Goal: Task Accomplishment & Management: Use online tool/utility

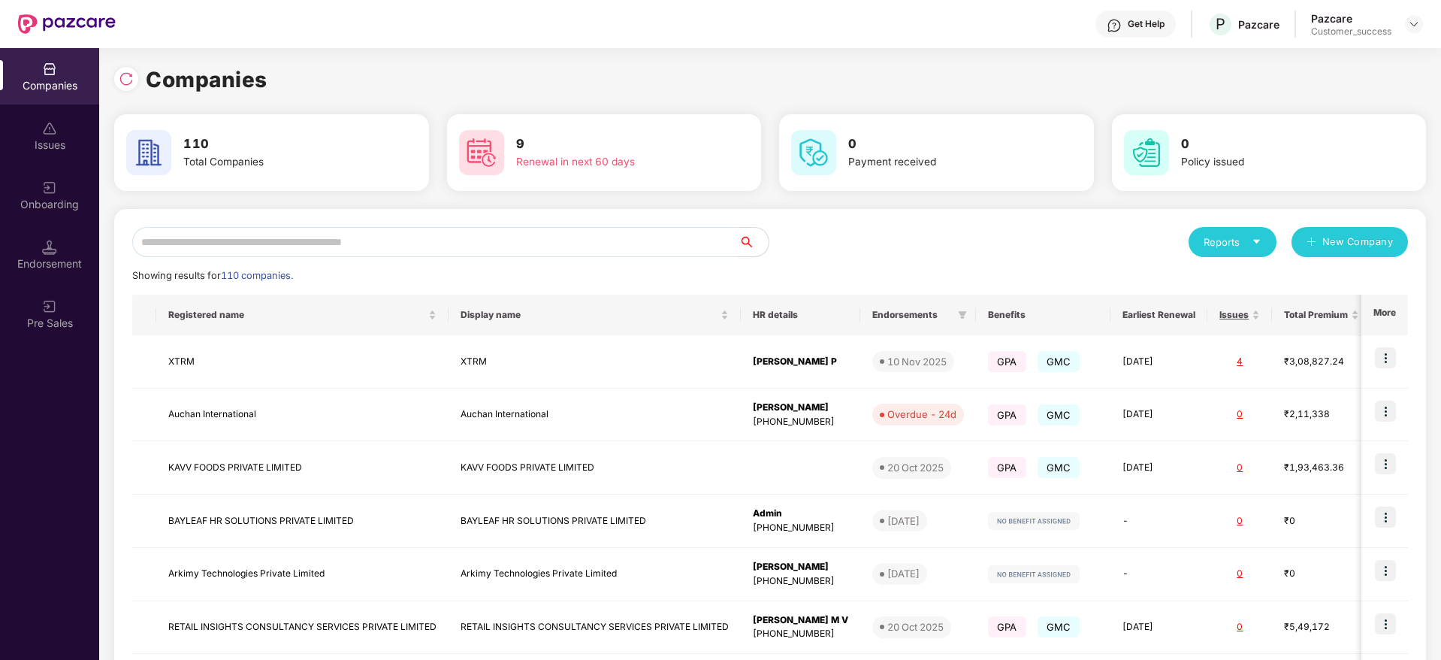
click at [237, 243] on input "text" at bounding box center [435, 242] width 606 height 30
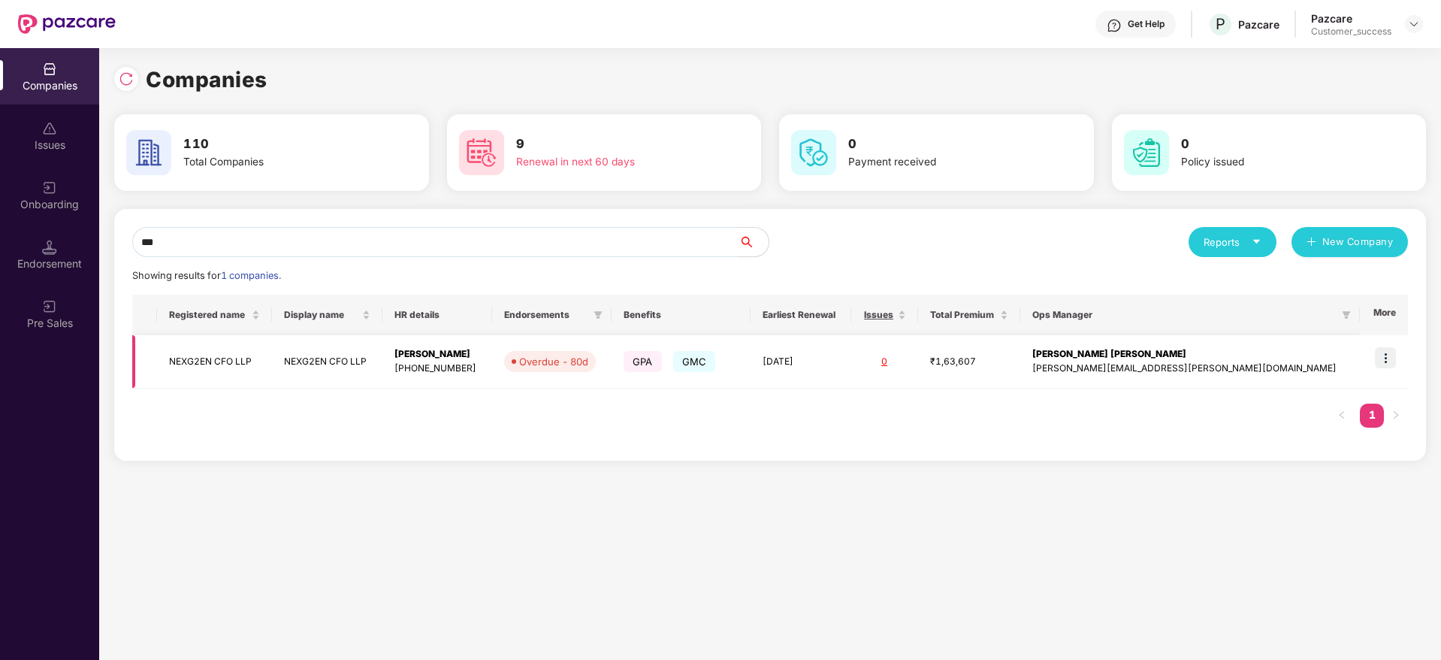
click at [1386, 348] on img at bounding box center [1385, 357] width 21 height 21
click at [227, 243] on input "***" at bounding box center [435, 242] width 606 height 30
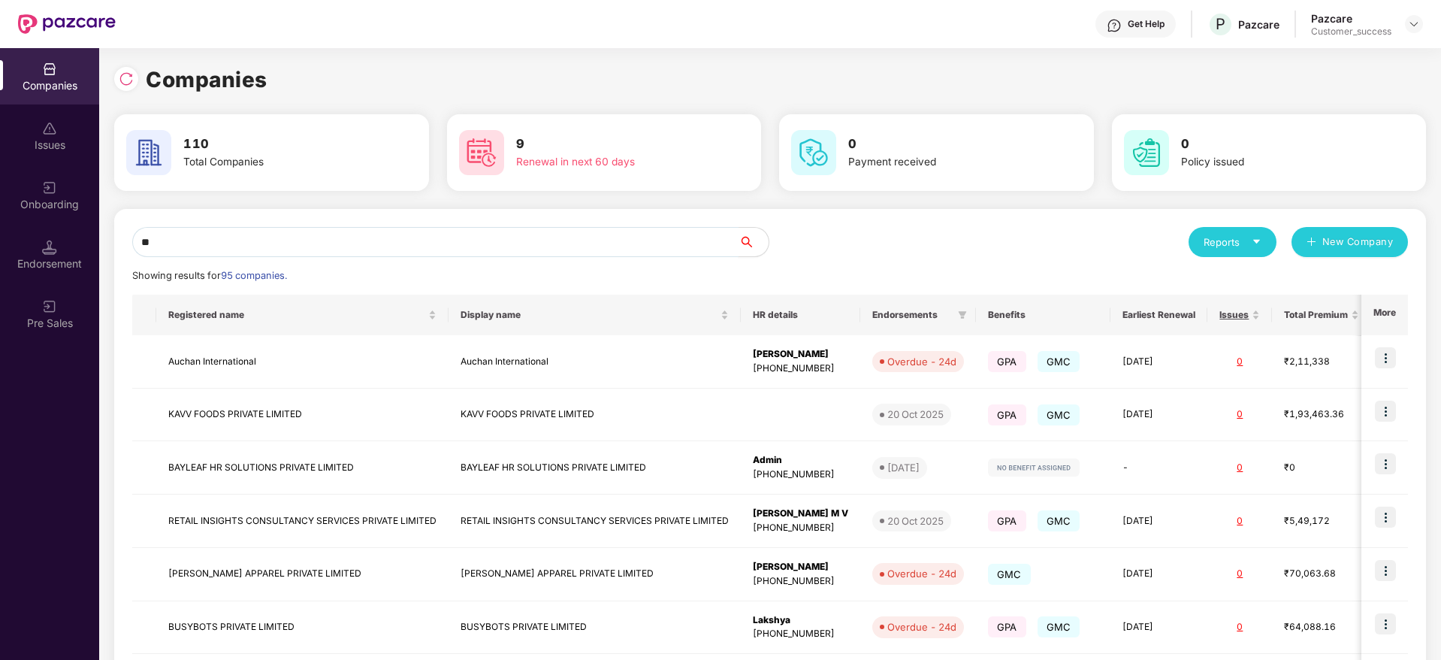
type input "*"
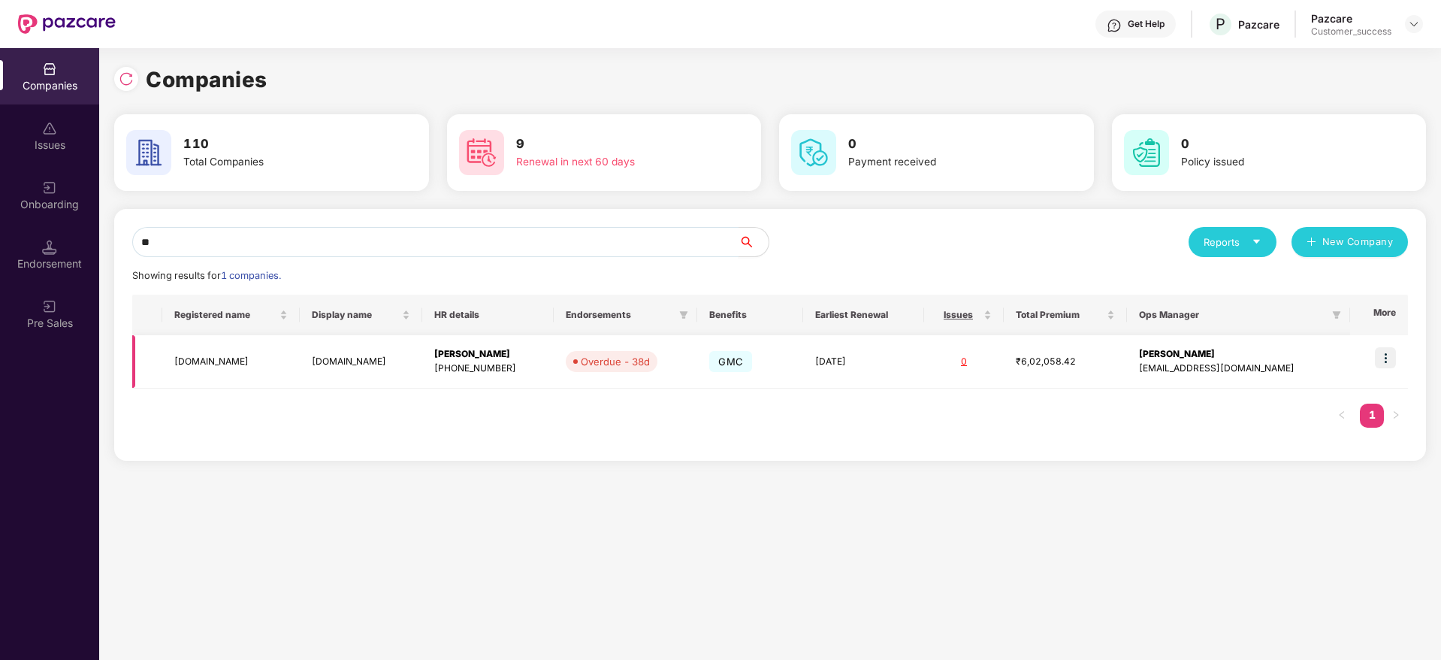
type input "**"
click at [1381, 357] on img at bounding box center [1385, 357] width 21 height 21
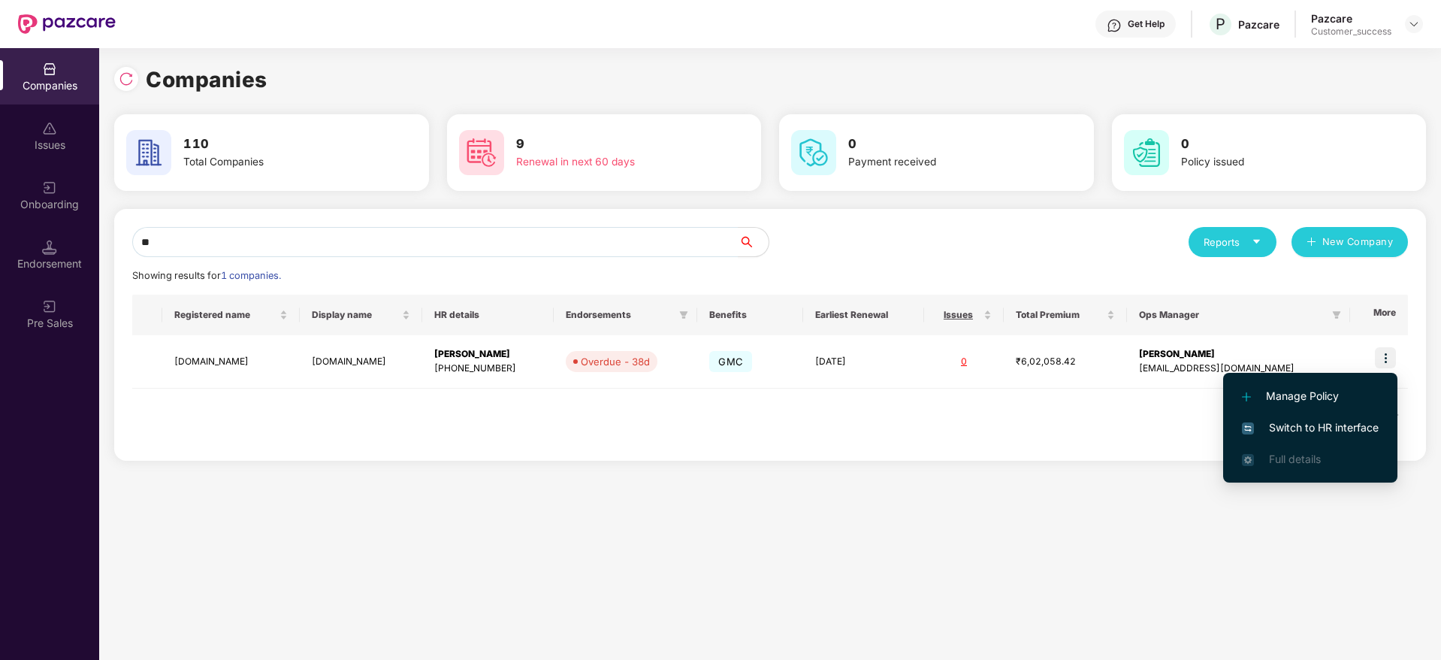
click at [1317, 425] on span "Switch to HR interface" at bounding box center [1310, 427] width 137 height 17
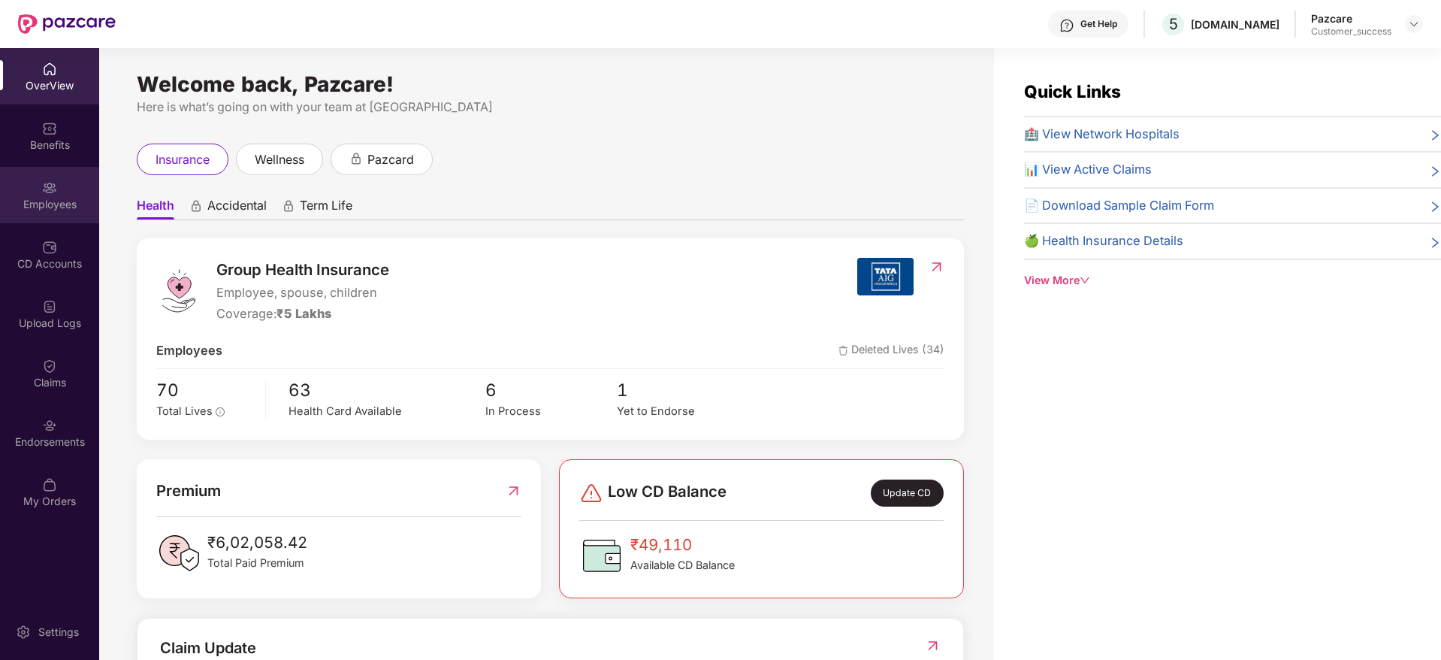
click at [80, 210] on div "Employees" at bounding box center [49, 204] width 99 height 15
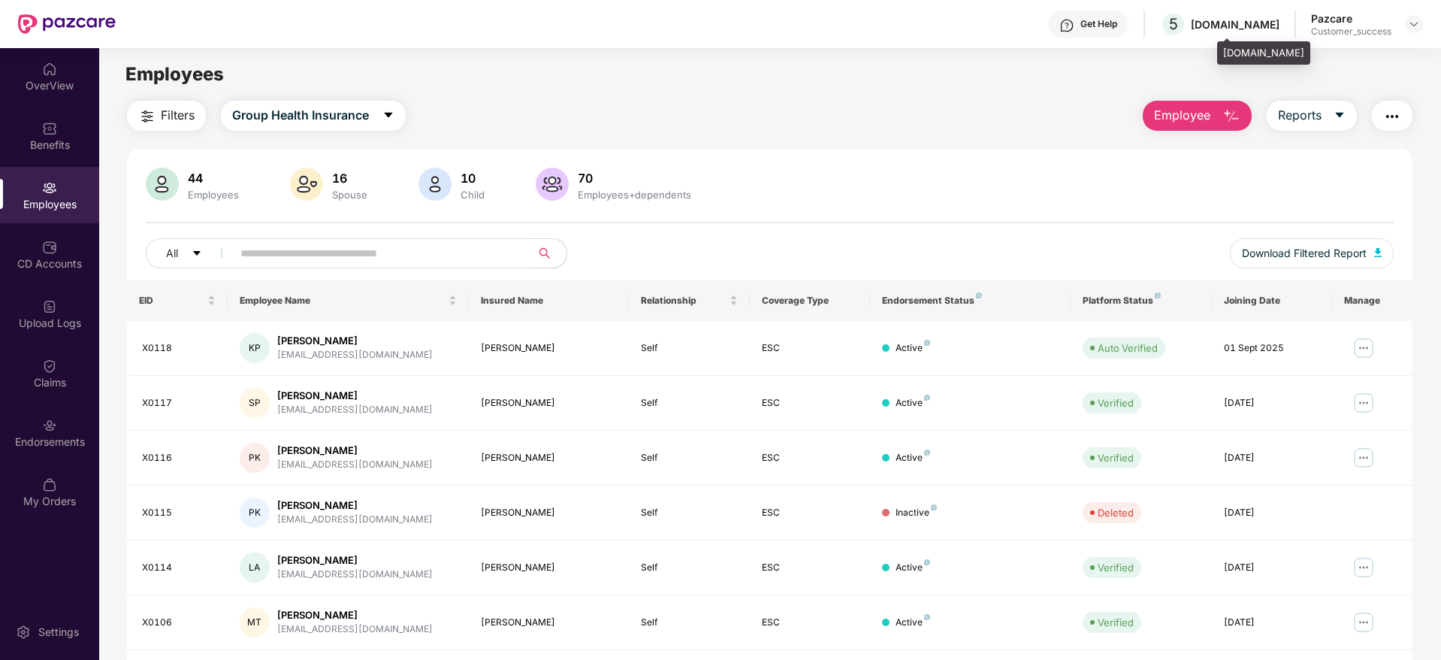
click at [1268, 21] on div "[DOMAIN_NAME]" at bounding box center [1235, 24] width 89 height 14
copy div "[DOMAIN_NAME]"
click at [50, 147] on div "Benefits" at bounding box center [49, 144] width 99 height 15
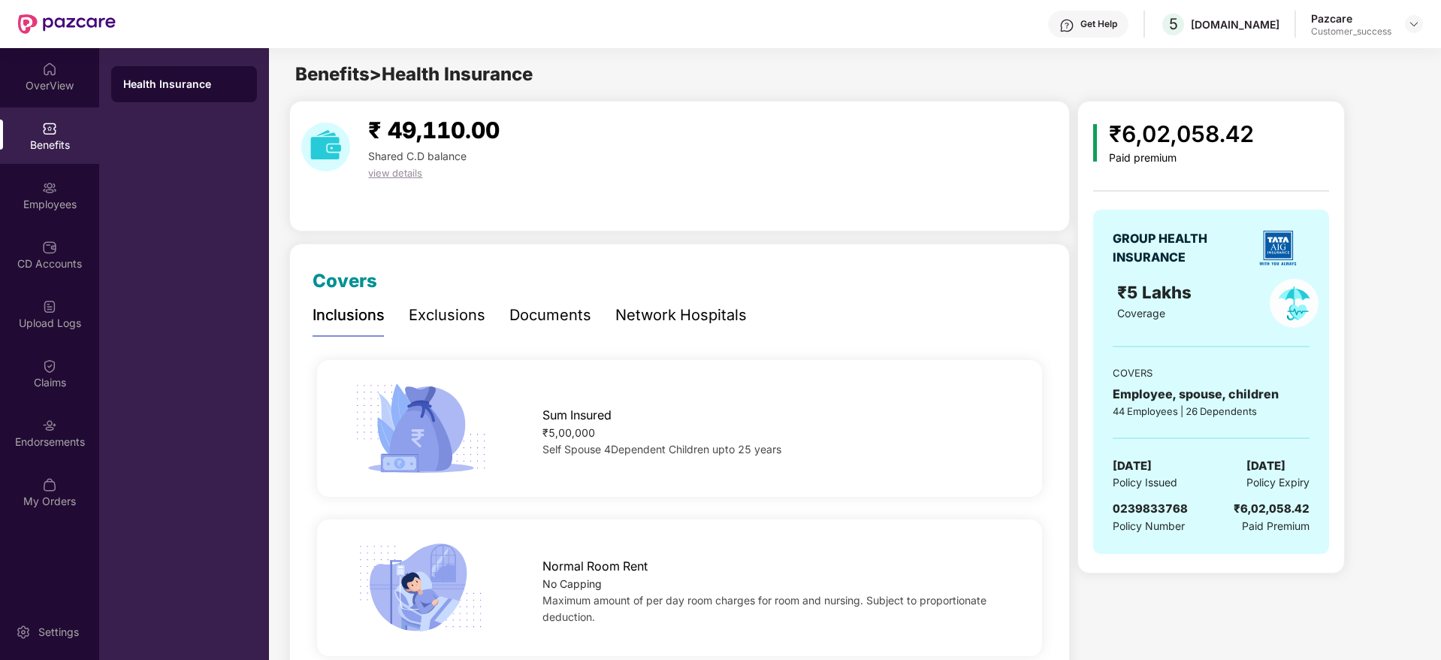
click at [1149, 506] on span "0239833768" at bounding box center [1149, 508] width 75 height 14
copy span "0239833768"
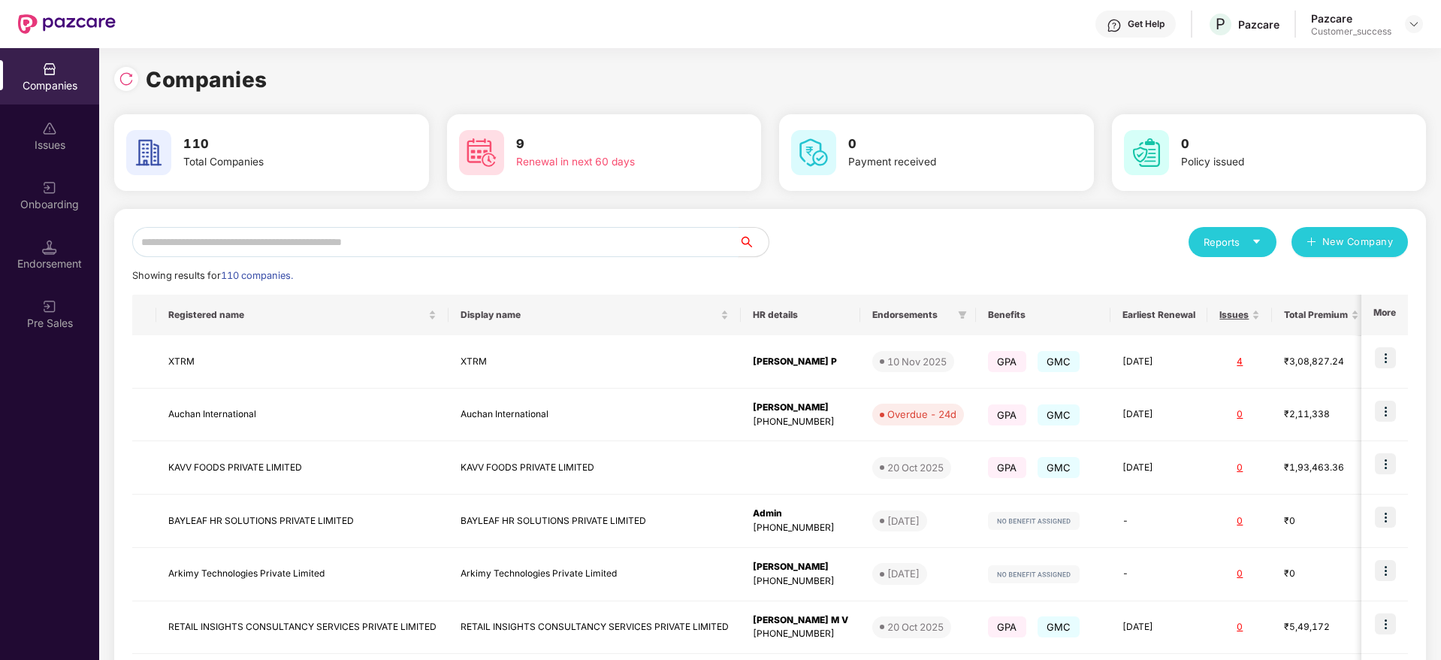
click at [219, 234] on input "text" at bounding box center [435, 242] width 606 height 30
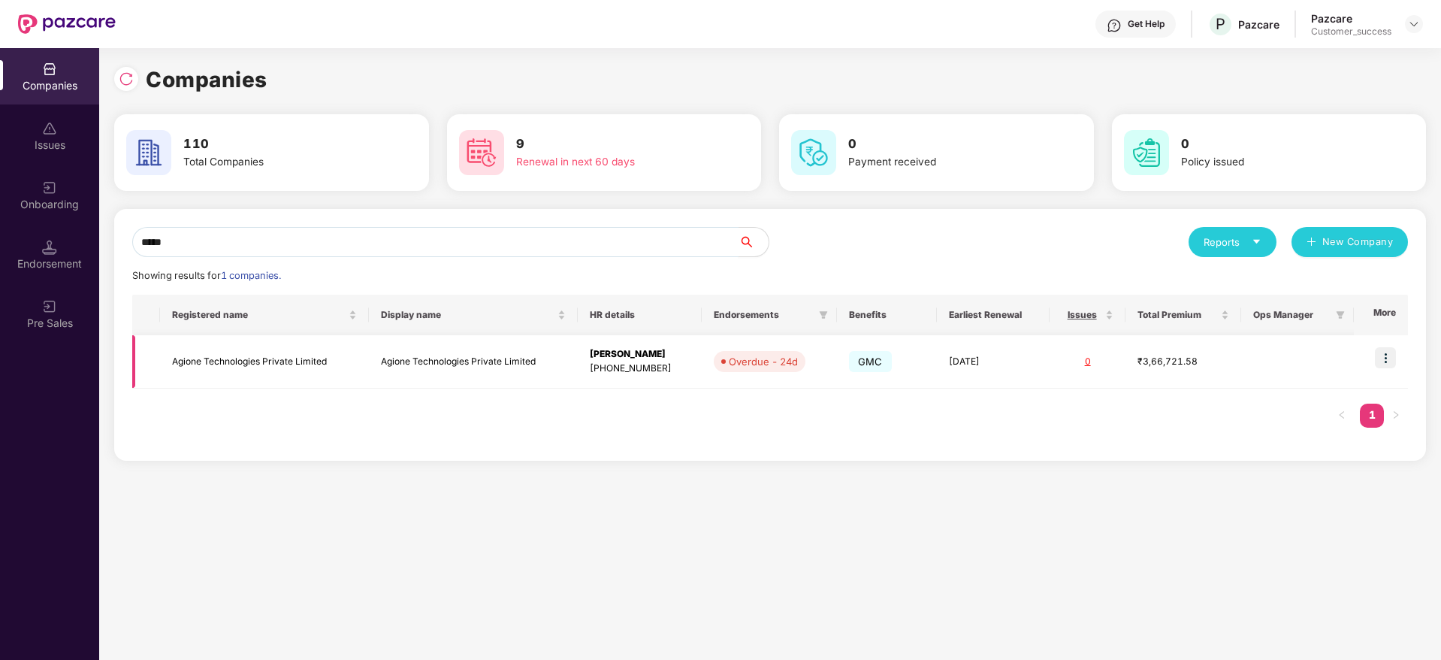
type input "*****"
click at [274, 370] on td "Agione Technologies Private Limited" at bounding box center [264, 361] width 209 height 53
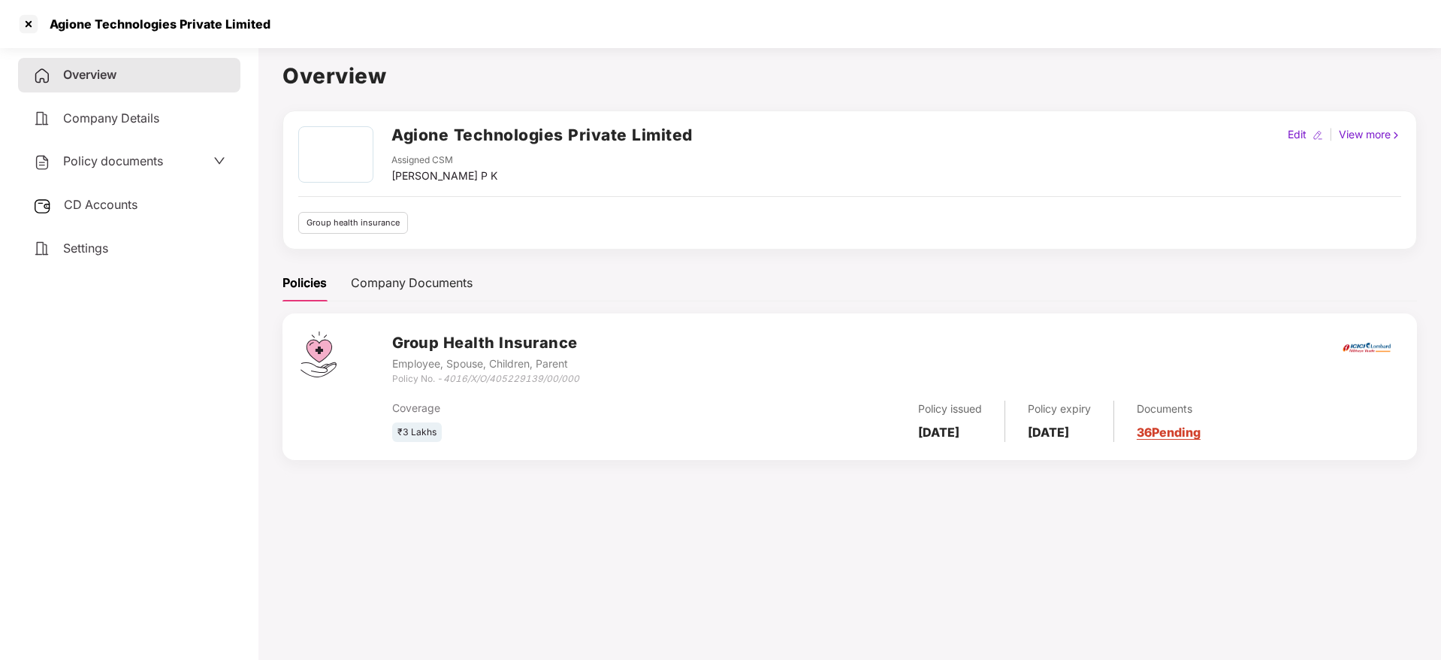
click at [174, 152] on div "Policy documents" at bounding box center [129, 162] width 192 height 20
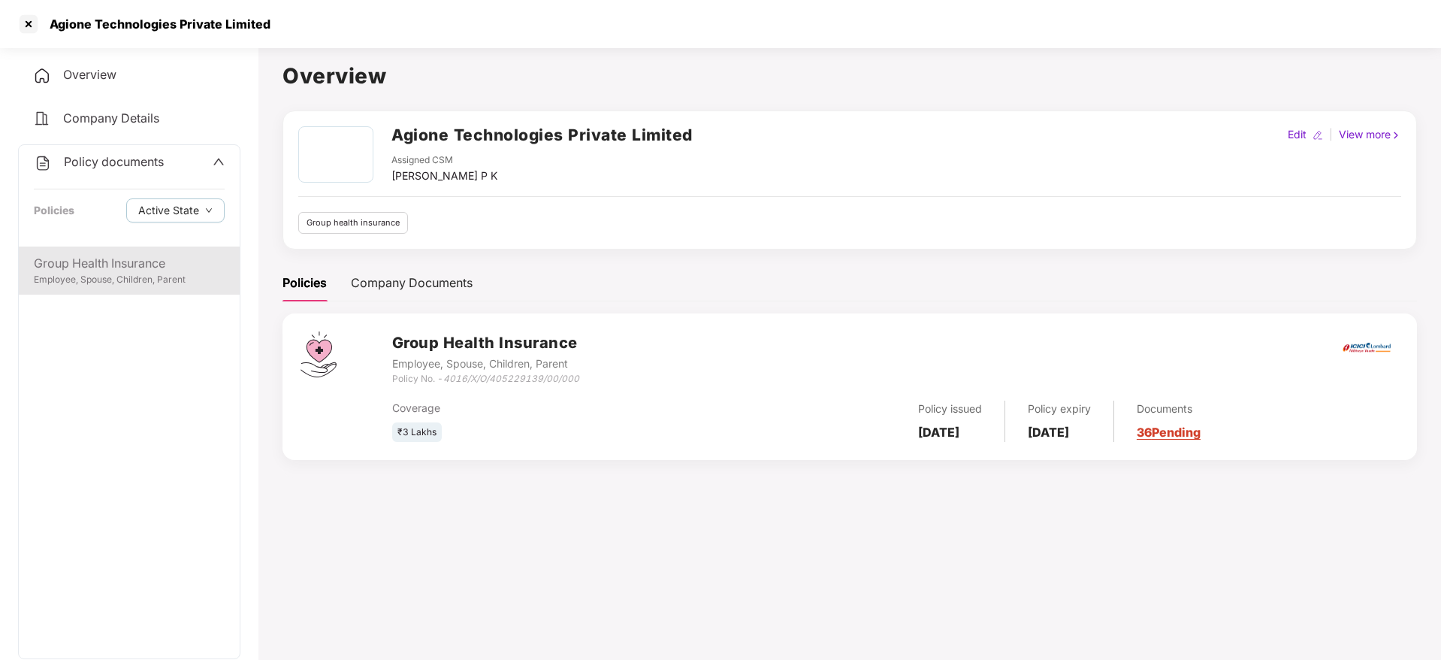
click at [165, 285] on div "Employee, Spouse, Children, Parent" at bounding box center [129, 280] width 191 height 14
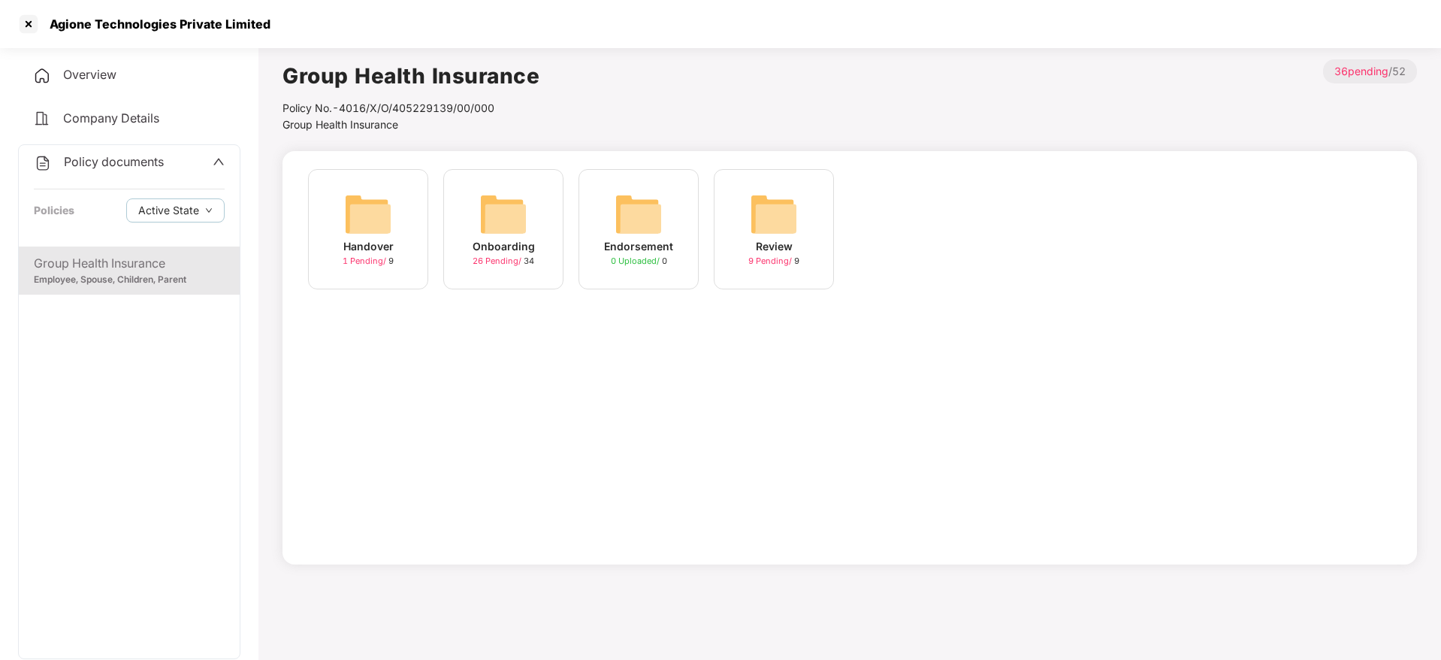
click at [503, 243] on div "Onboarding" at bounding box center [503, 246] width 62 height 17
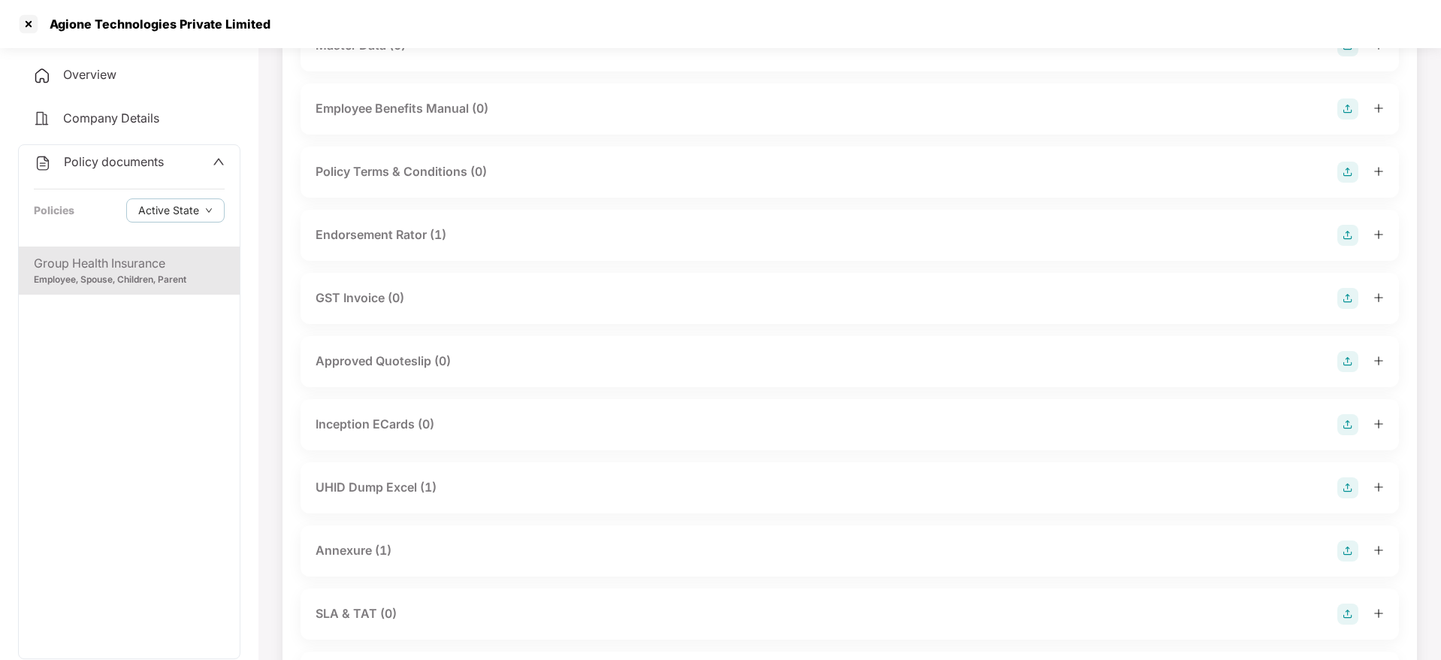
scroll to position [266, 0]
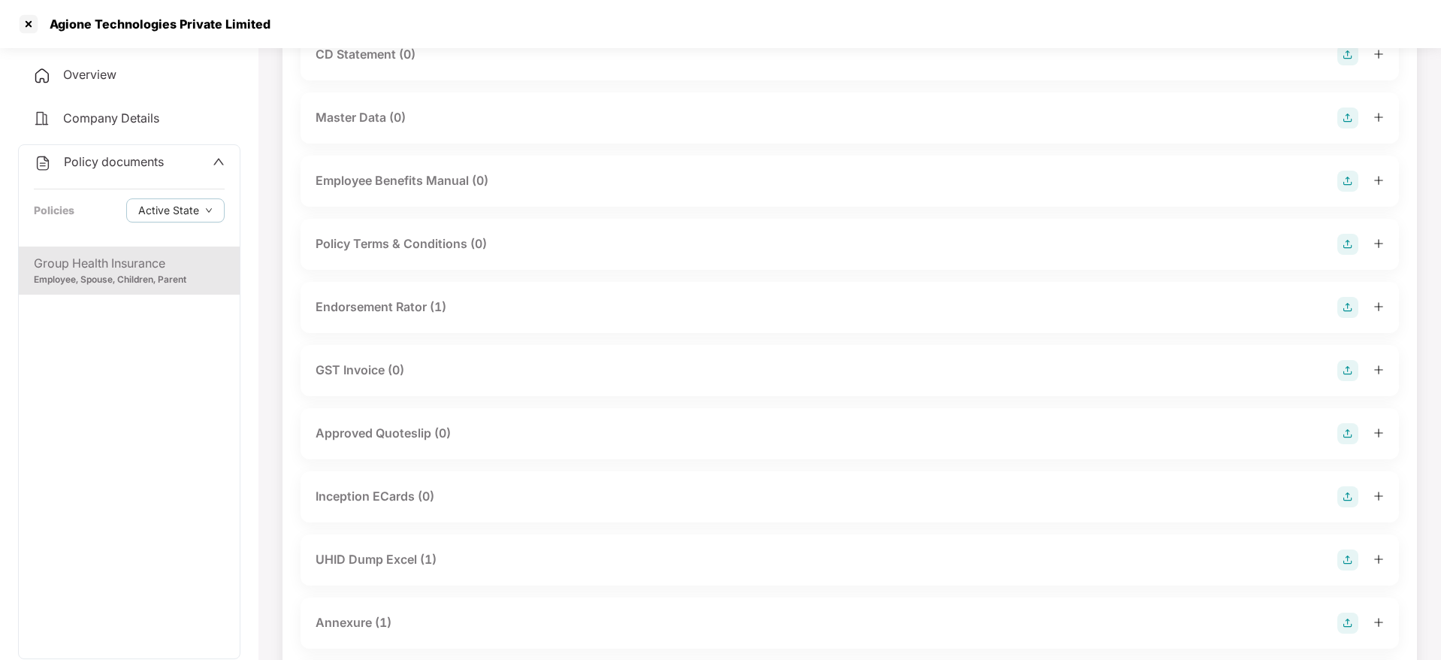
click at [124, 155] on span "Policy documents" at bounding box center [114, 161] width 100 height 15
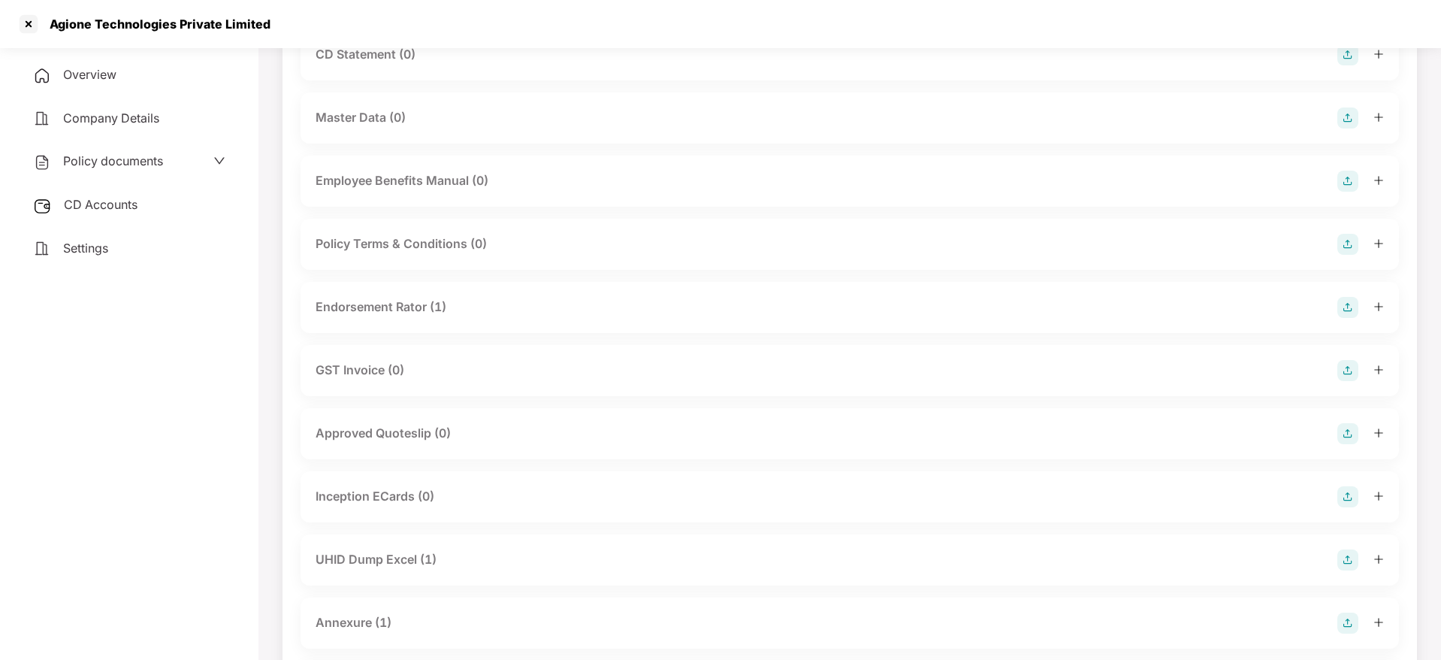
click at [17, 40] on div "Agione Technologies Private Limited" at bounding box center [720, 24] width 1441 height 48
click at [24, 30] on div at bounding box center [29, 24] width 24 height 24
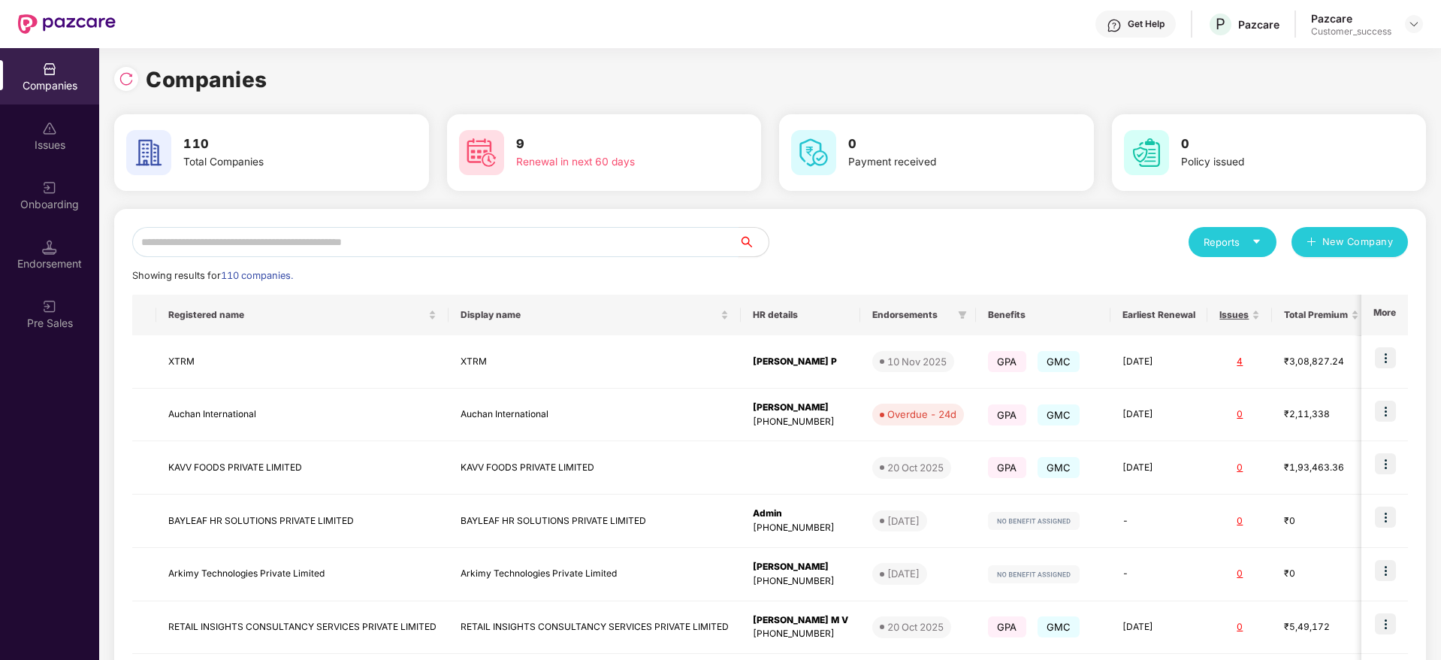
click at [257, 241] on input "text" at bounding box center [435, 242] width 606 height 30
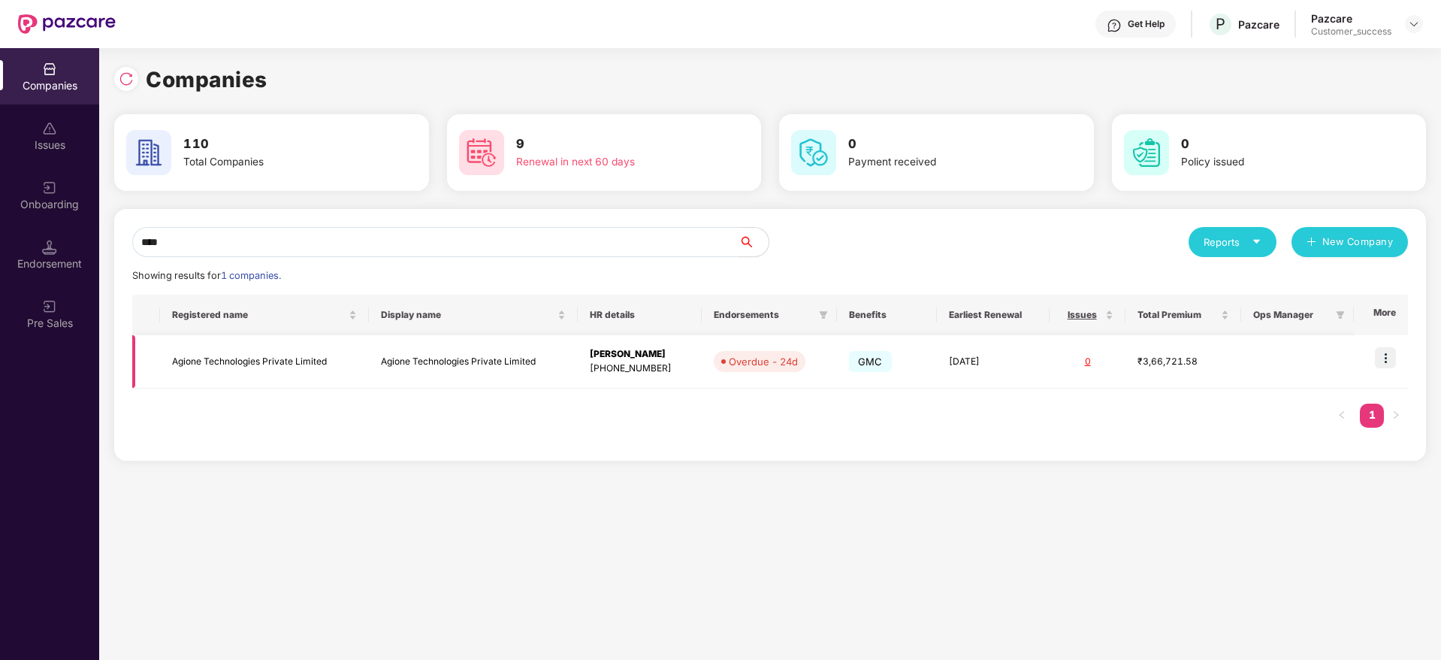
type input "****"
click at [255, 355] on td "Agione Technologies Private Limited" at bounding box center [264, 361] width 209 height 53
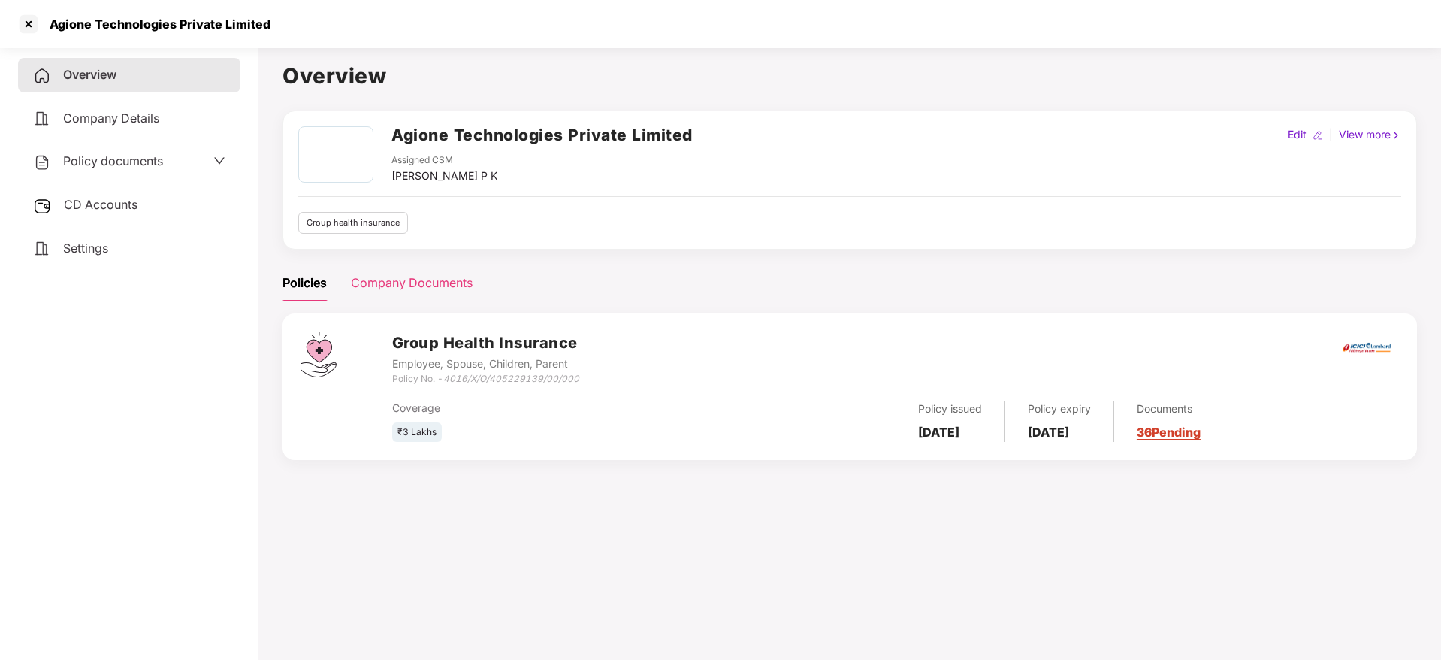
click at [400, 273] on div "Company Documents" at bounding box center [412, 282] width 122 height 19
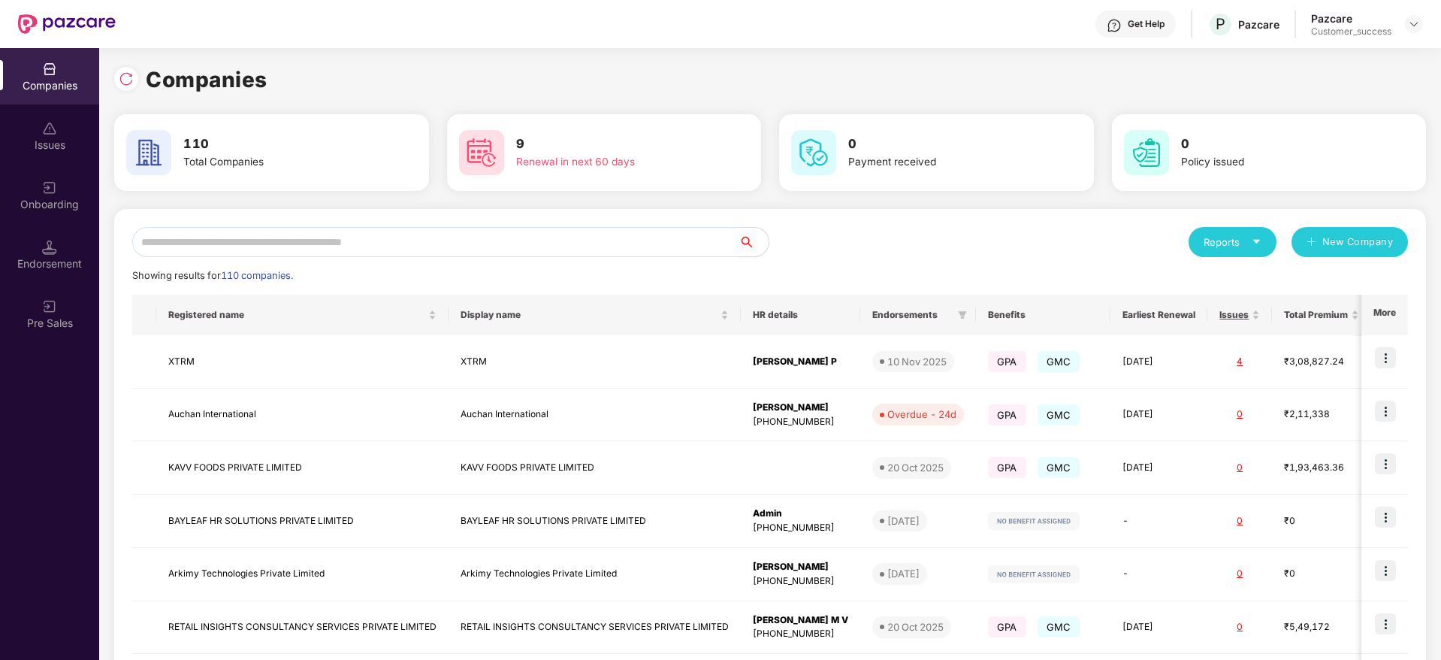
click at [192, 246] on input "text" at bounding box center [435, 242] width 606 height 30
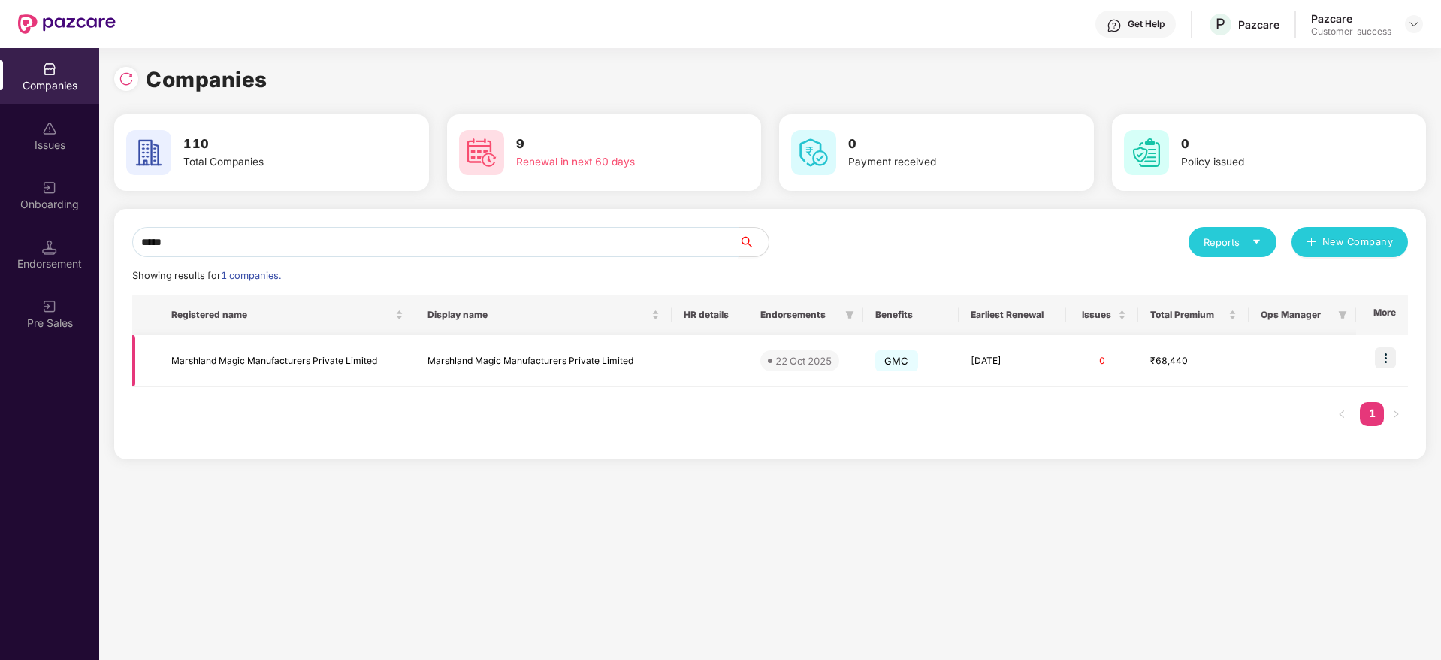
type input "*****"
click at [311, 380] on td "Marshland Magic Manufacturers Private Limited" at bounding box center [287, 361] width 256 height 52
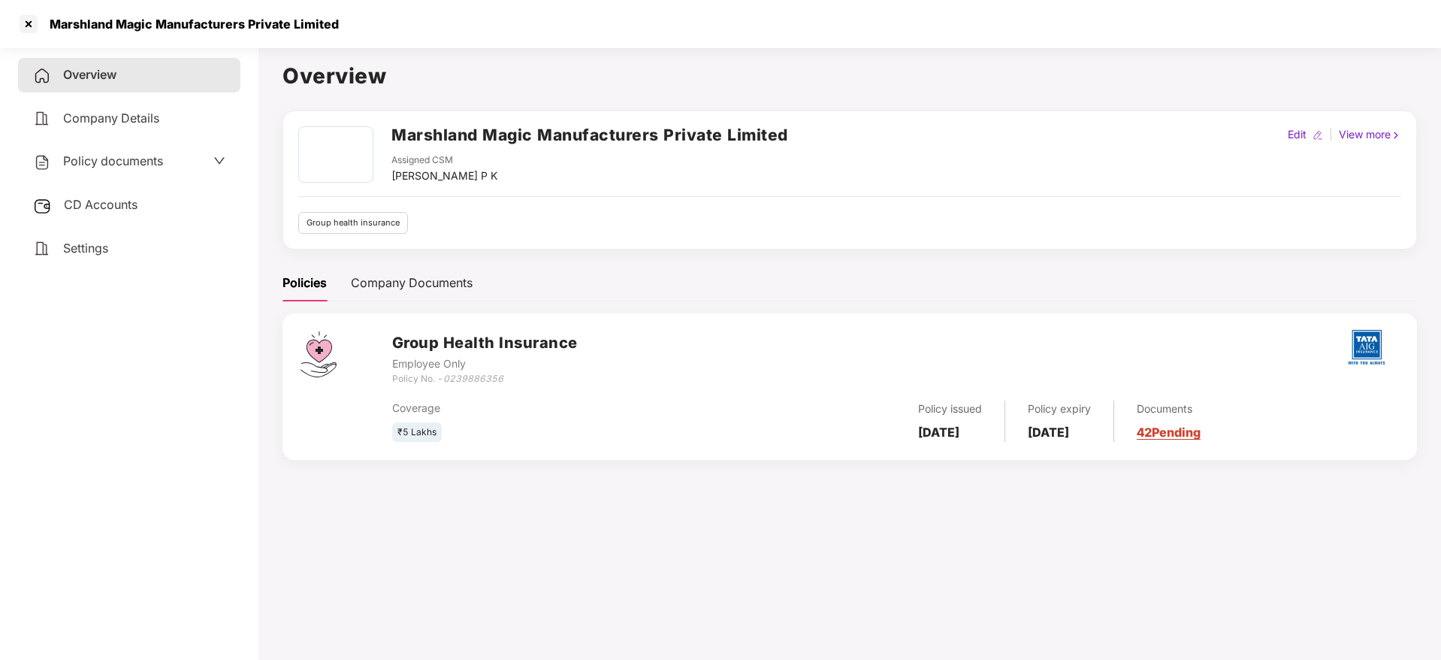
click at [121, 183] on div "Overview Company Details Policy documents CD Accounts Settings" at bounding box center [129, 161] width 222 height 207
click at [120, 159] on span "Policy documents" at bounding box center [113, 160] width 100 height 15
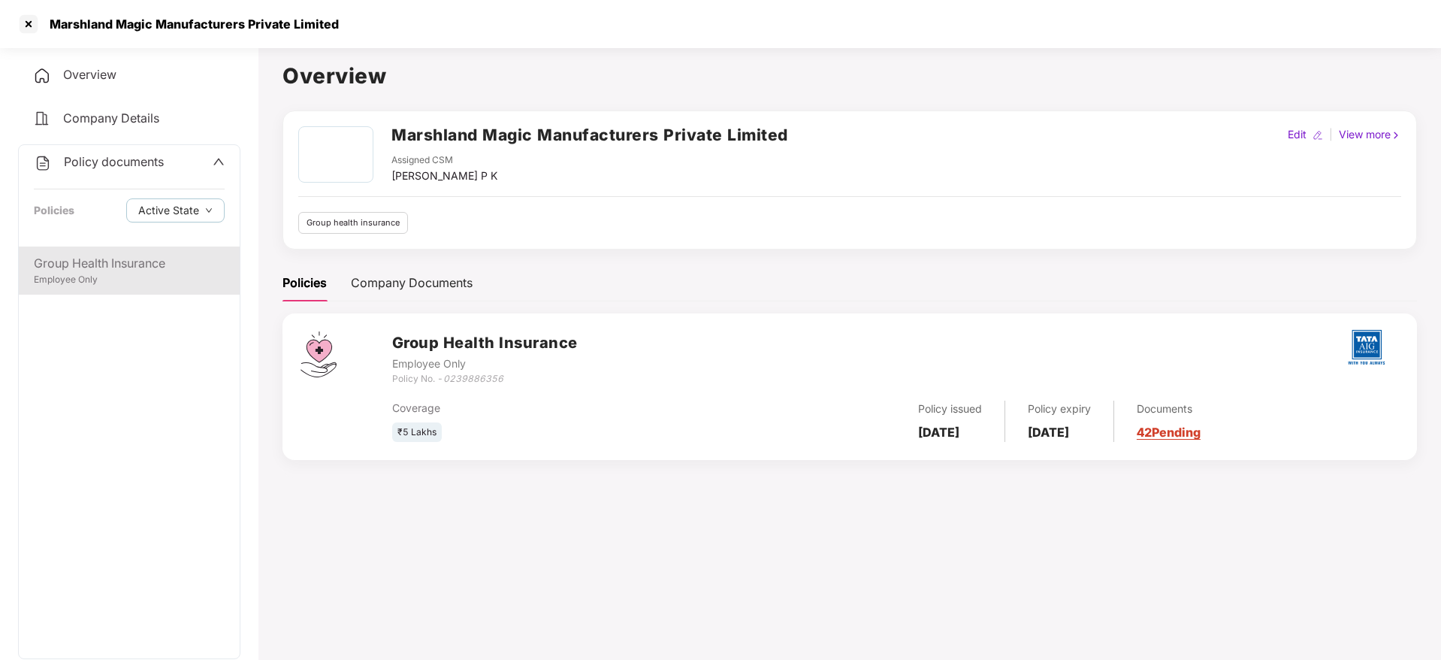
click at [97, 252] on div "Group Health Insurance Employee Only" at bounding box center [129, 270] width 221 height 48
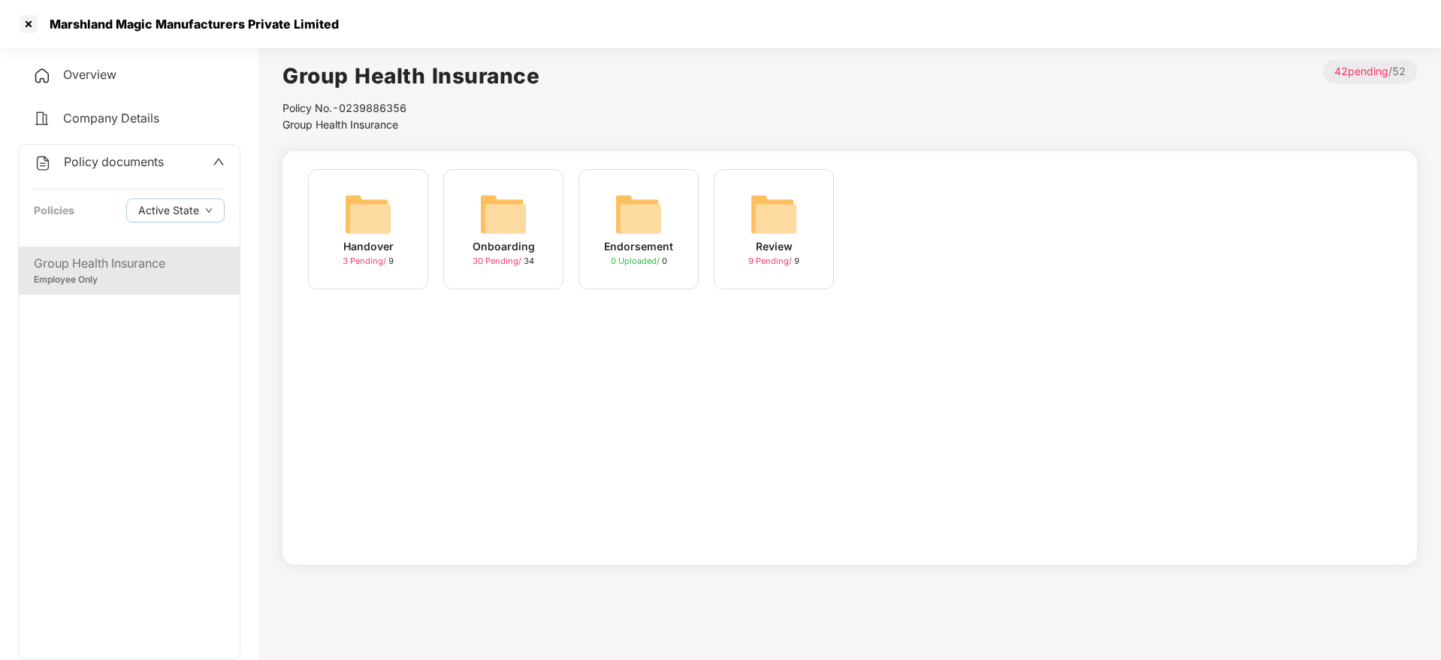
click at [499, 227] on img at bounding box center [503, 214] width 48 height 48
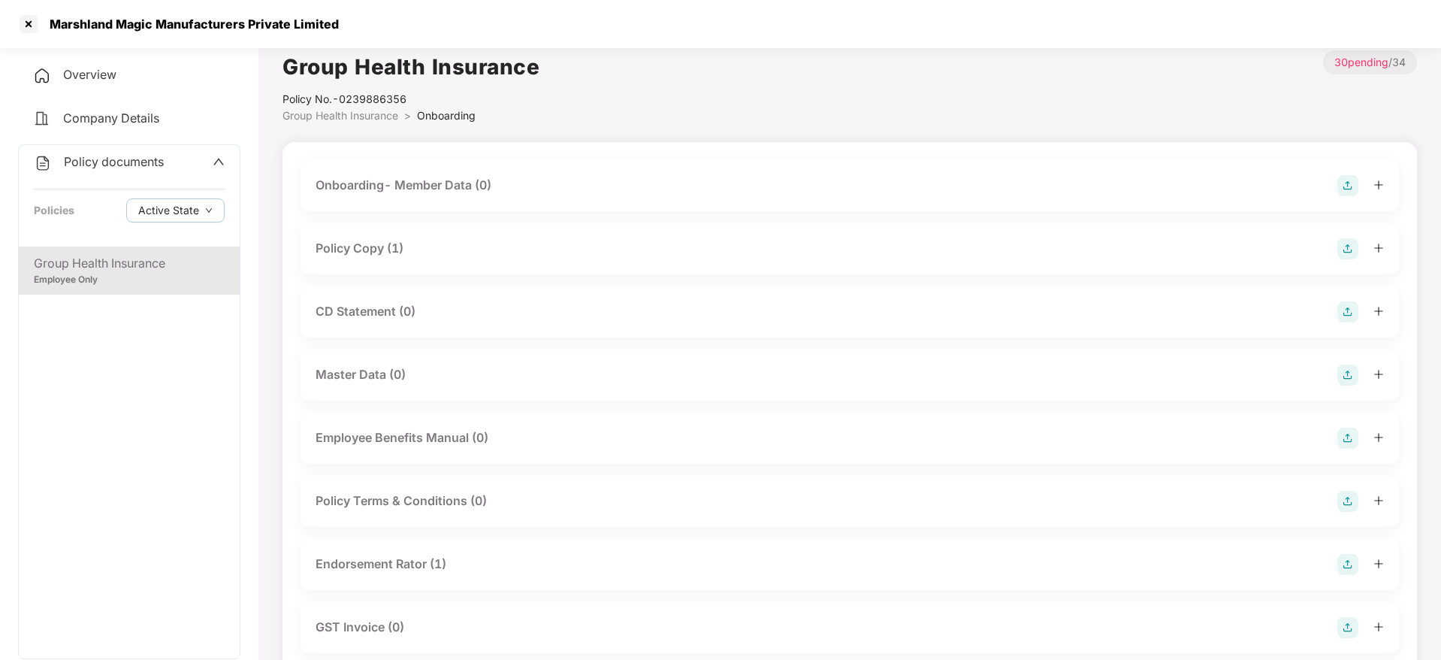
scroll to position [7, 0]
click at [420, 311] on div "CD Statement (0)" at bounding box center [849, 313] width 1068 height 21
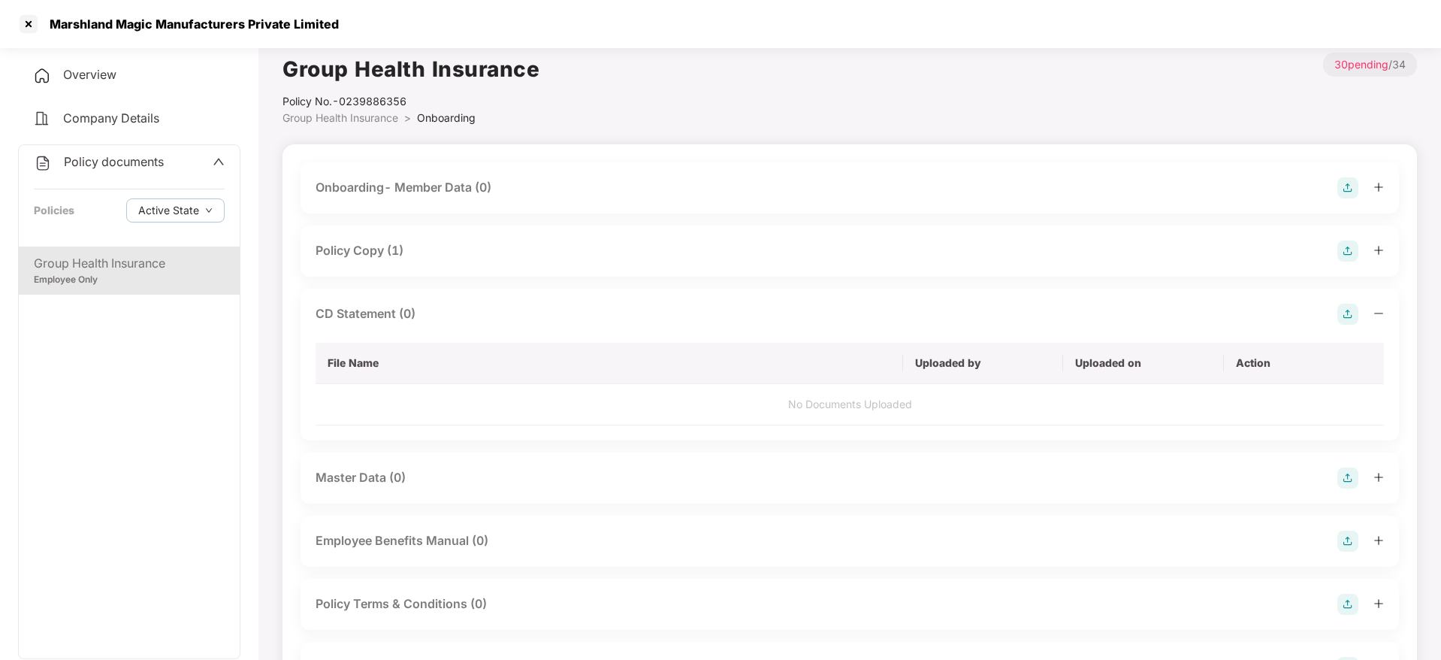
click at [1342, 316] on img at bounding box center [1347, 313] width 21 height 21
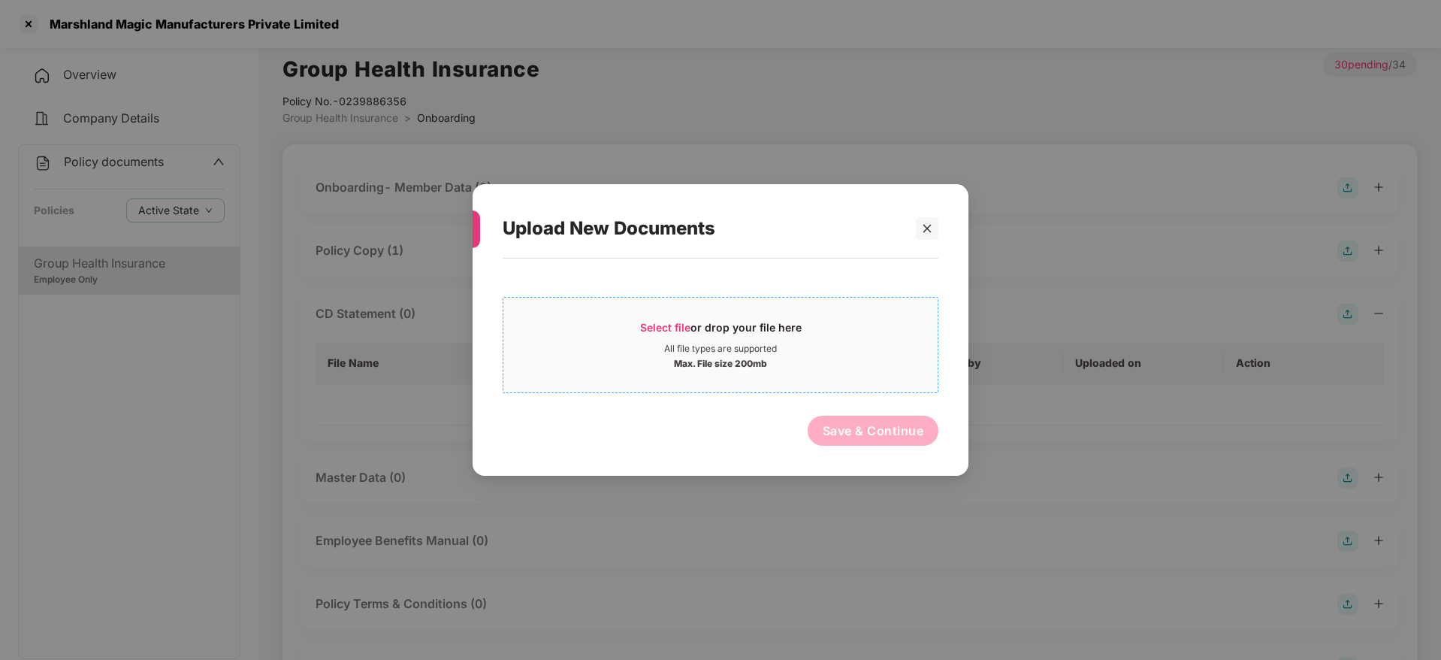
click at [659, 325] on span "Select file" at bounding box center [665, 327] width 50 height 13
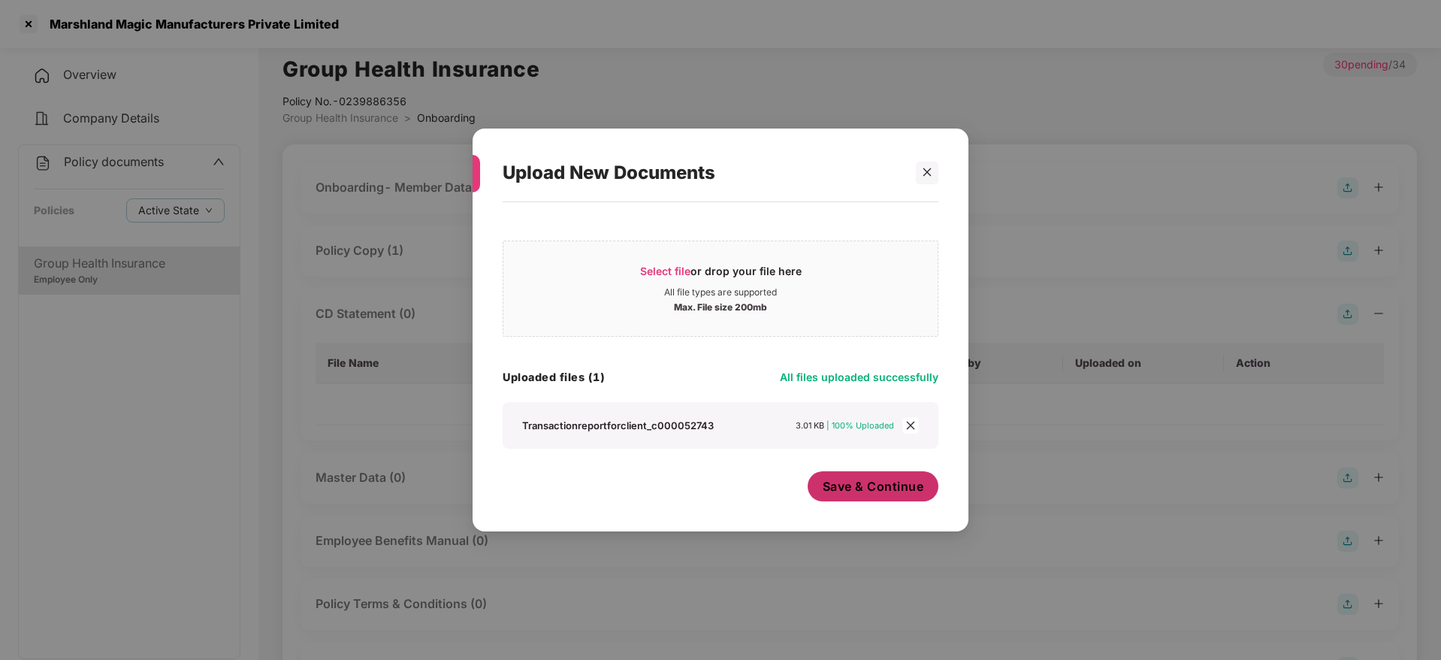
click at [849, 498] on button "Save & Continue" at bounding box center [872, 486] width 131 height 30
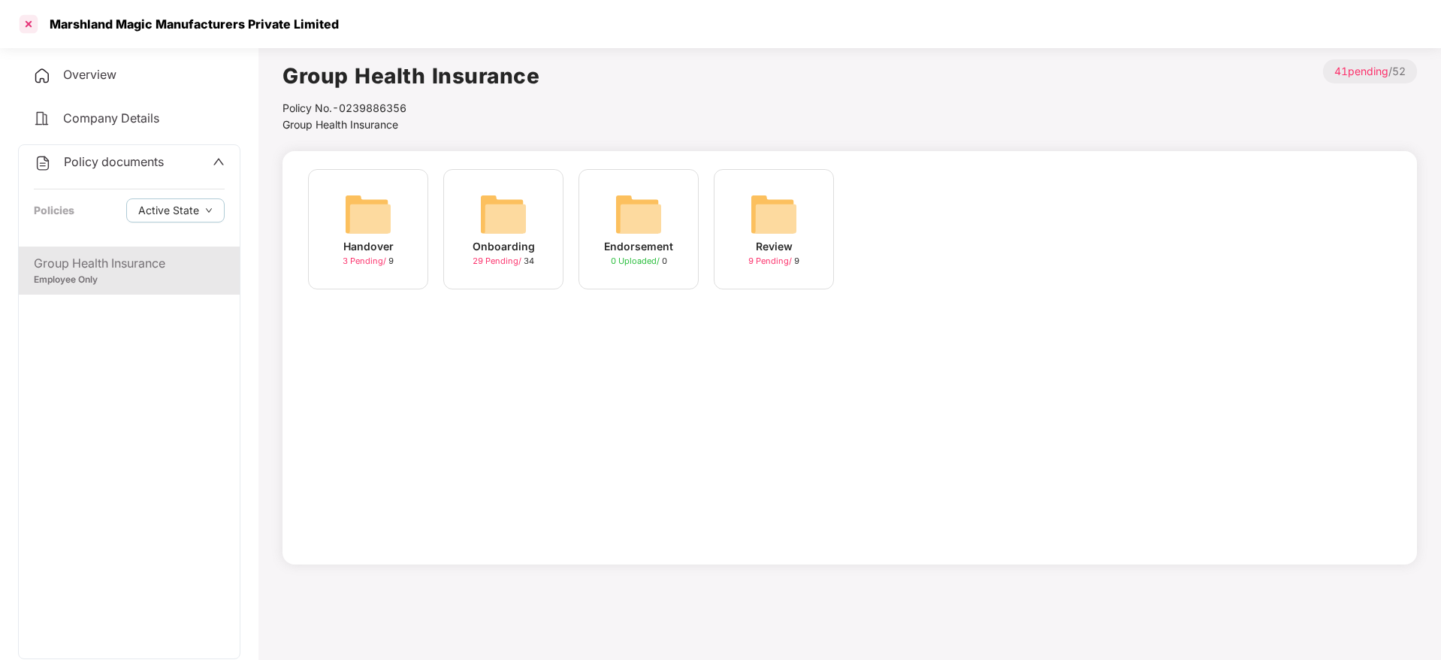
click at [29, 16] on div at bounding box center [29, 24] width 24 height 24
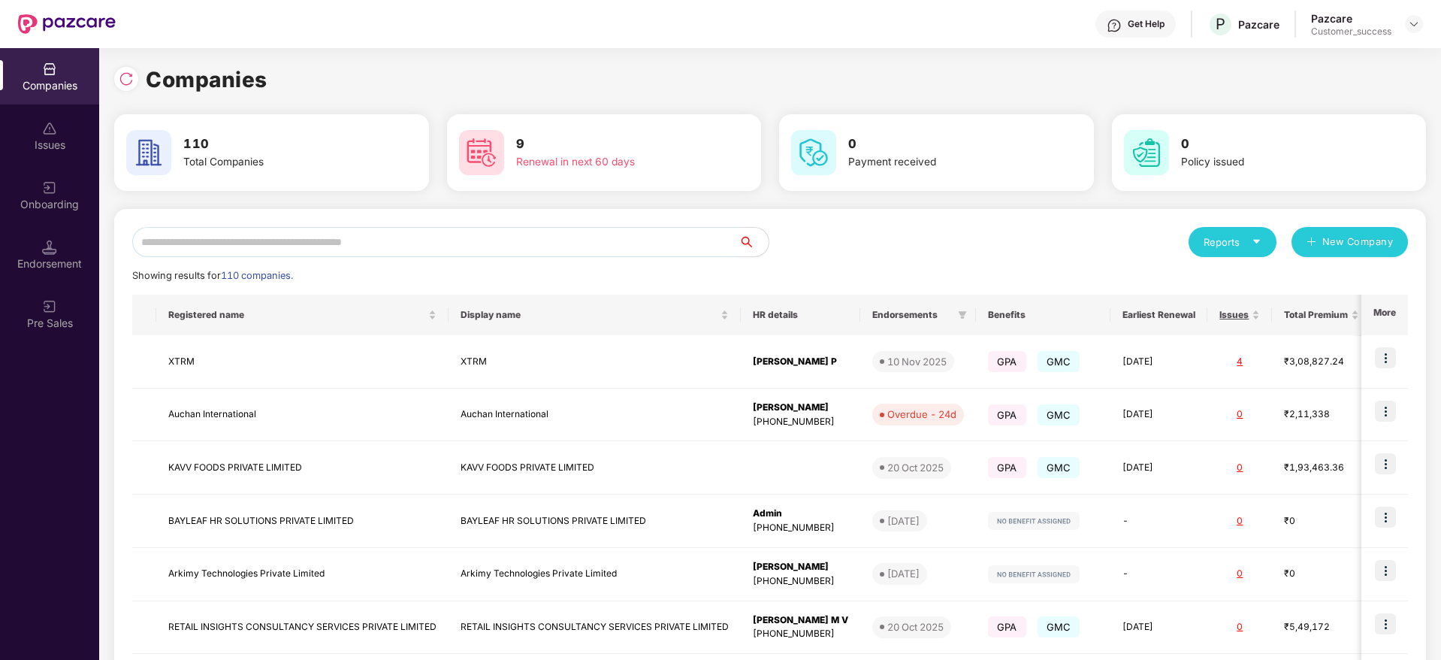
click at [345, 236] on input "text" at bounding box center [435, 242] width 606 height 30
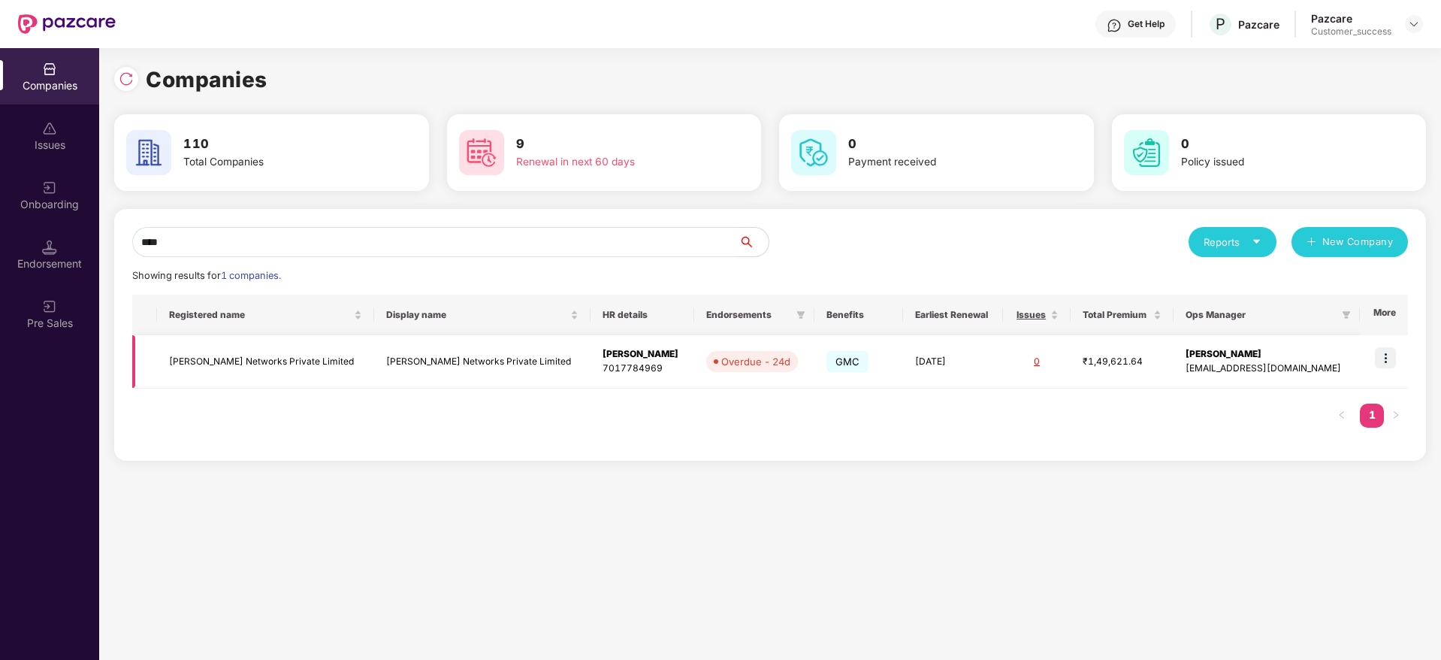
type input "****"
click at [1382, 370] on td at bounding box center [1384, 361] width 48 height 53
click at [1387, 364] on img at bounding box center [1385, 357] width 21 height 21
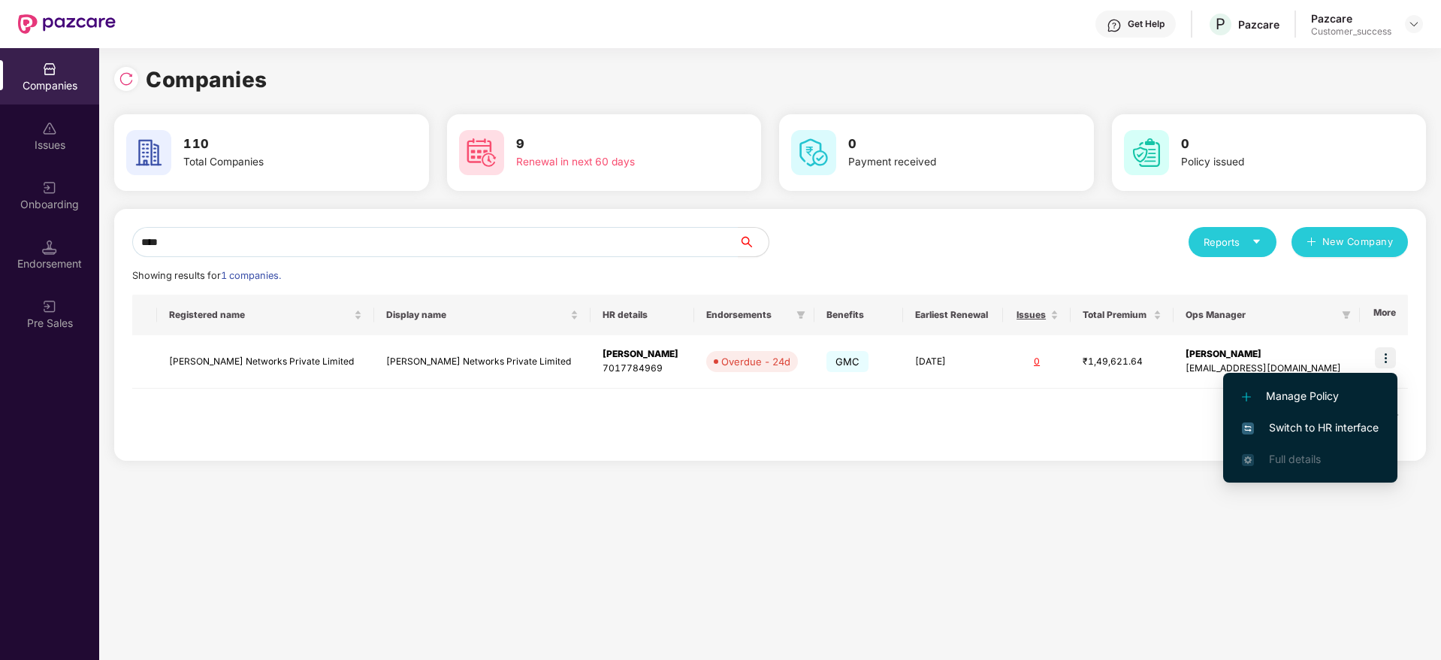
click at [1346, 424] on span "Switch to HR interface" at bounding box center [1310, 427] width 137 height 17
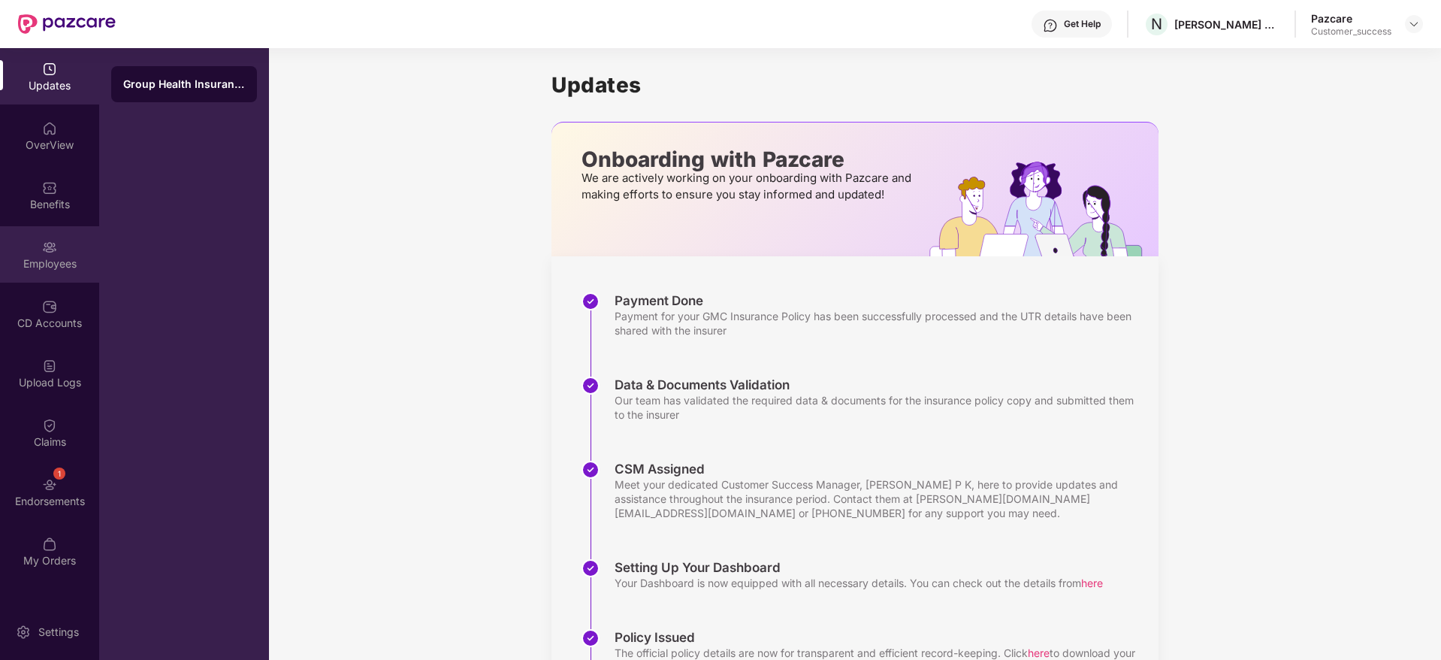
click at [59, 232] on div "Employees" at bounding box center [49, 254] width 99 height 56
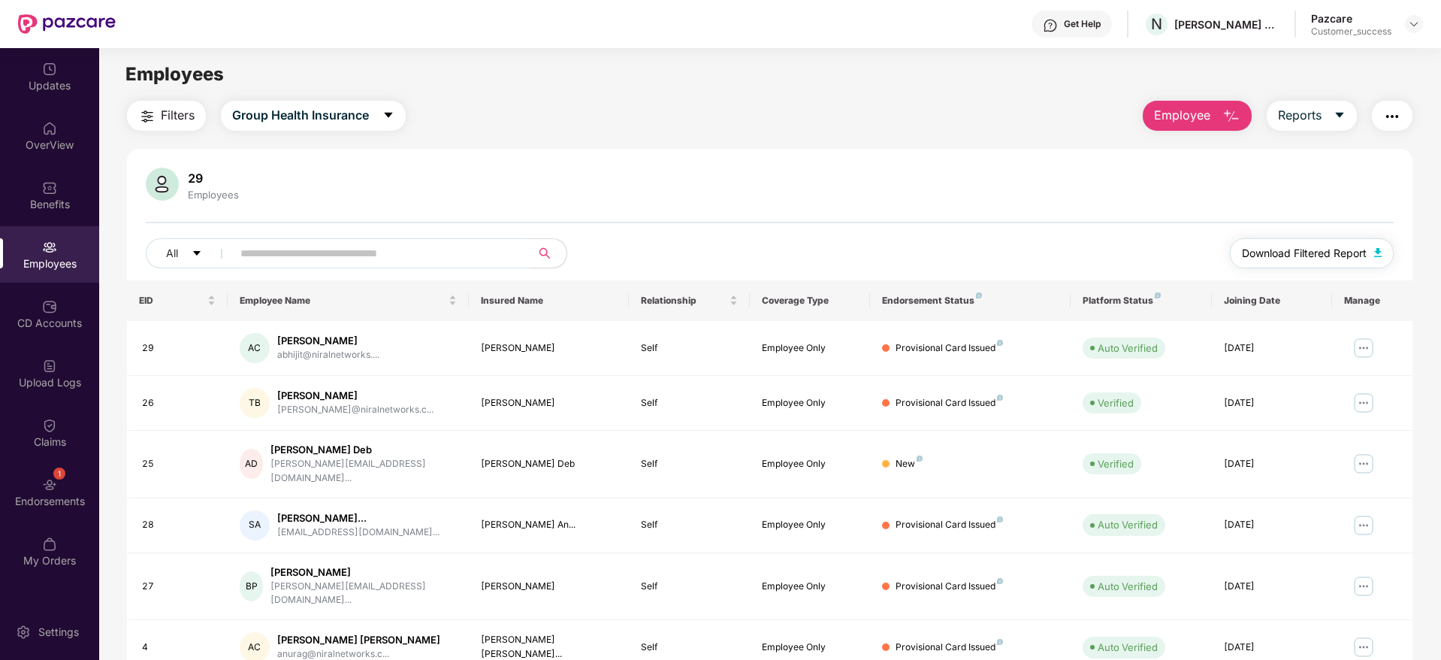
click at [1363, 240] on button "Download Filtered Report" at bounding box center [1312, 253] width 164 height 30
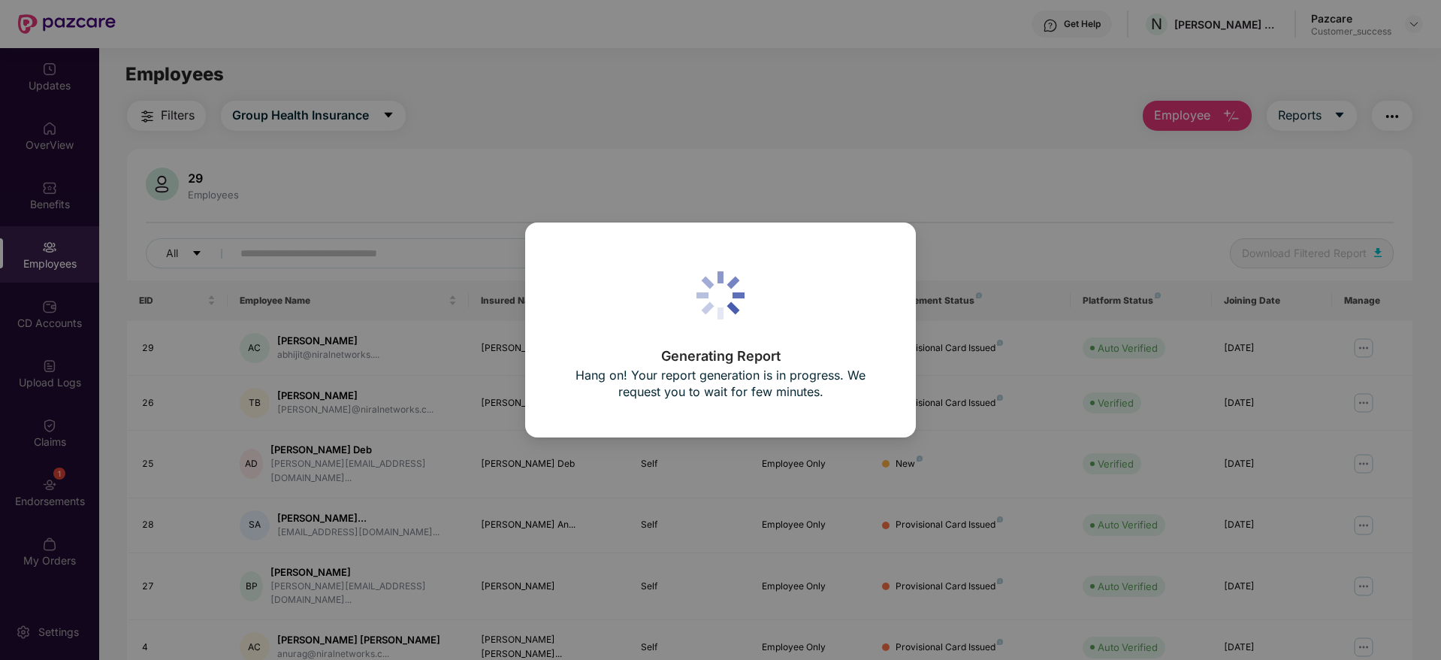
click at [623, 116] on div "Generating Report Hang on! Your report generation is in progress. We request yo…" at bounding box center [720, 330] width 1441 height 660
